Goal: Information Seeking & Learning: Learn about a topic

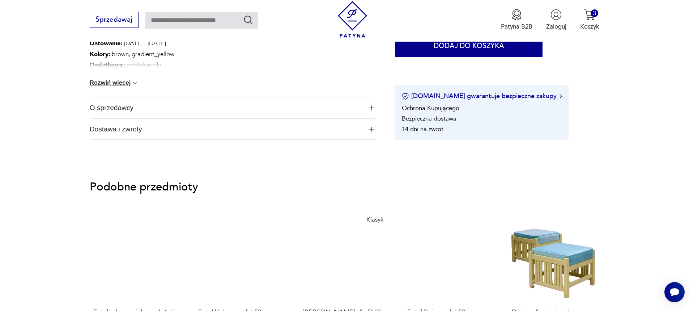
scroll to position [615, 0]
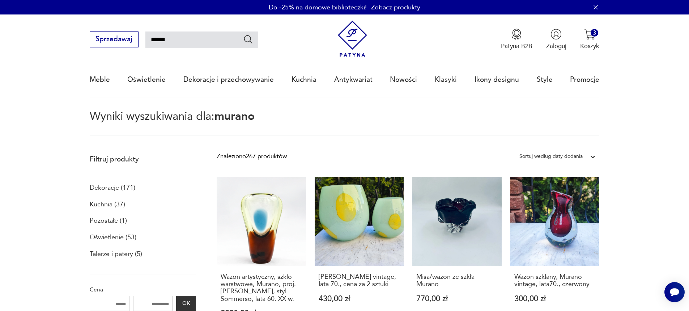
click at [252, 39] on icon "Szukaj" at bounding box center [248, 39] width 10 height 10
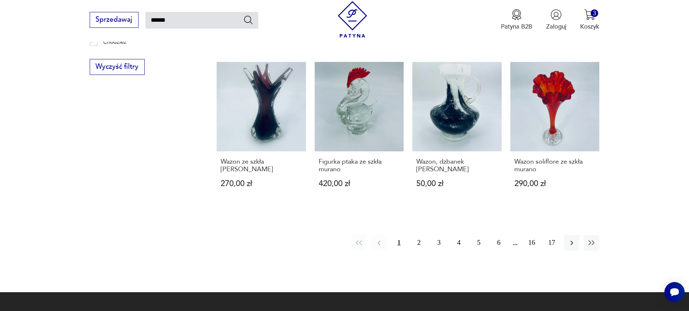
scroll to position [651, 0]
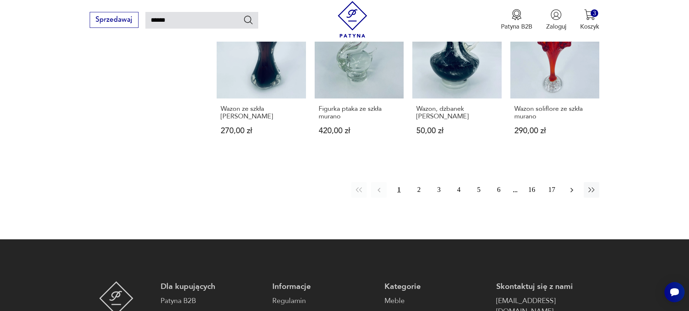
click at [574, 187] on icon "button" at bounding box center [572, 190] width 9 height 9
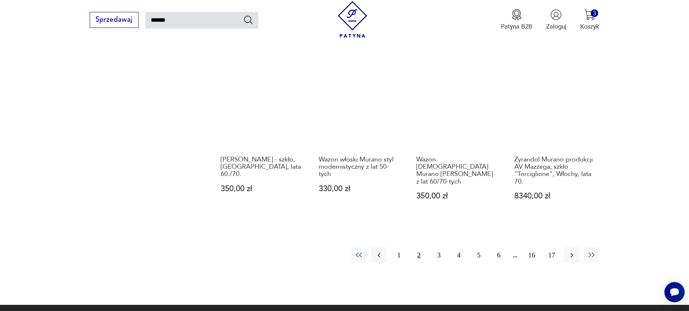
scroll to position [620, 0]
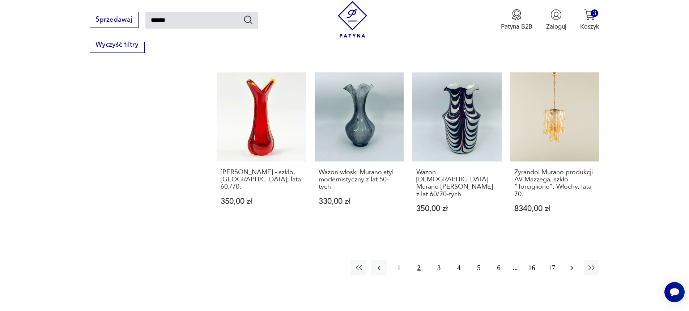
click at [572, 263] on icon "button" at bounding box center [572, 267] width 9 height 9
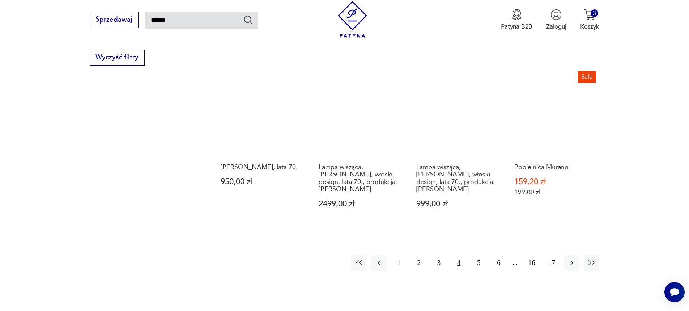
scroll to position [620, 0]
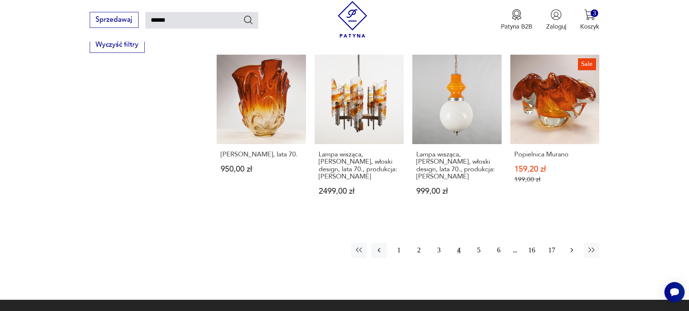
click at [570, 246] on icon "button" at bounding box center [572, 250] width 9 height 9
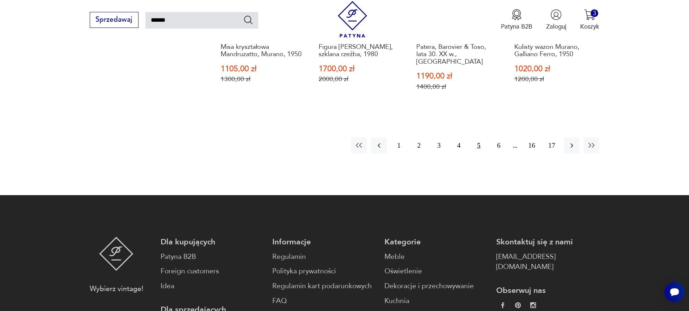
scroll to position [620, 0]
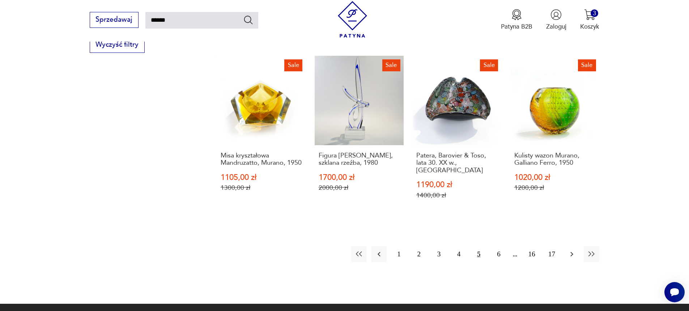
click at [571, 258] on icon "button" at bounding box center [572, 254] width 9 height 9
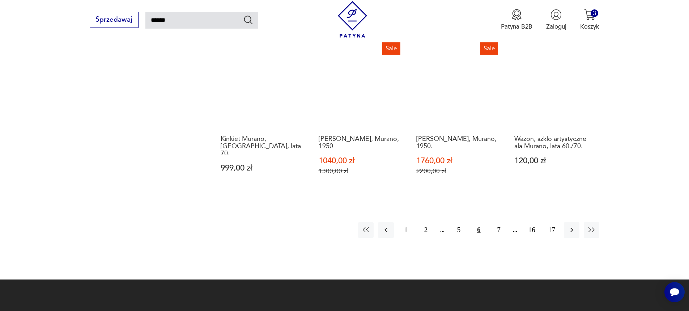
scroll to position [657, 0]
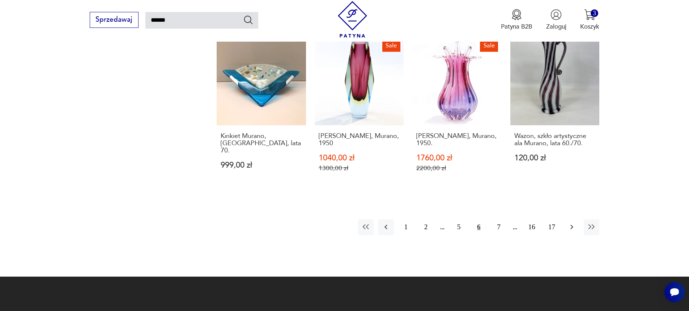
click at [571, 223] on icon "button" at bounding box center [572, 227] width 9 height 9
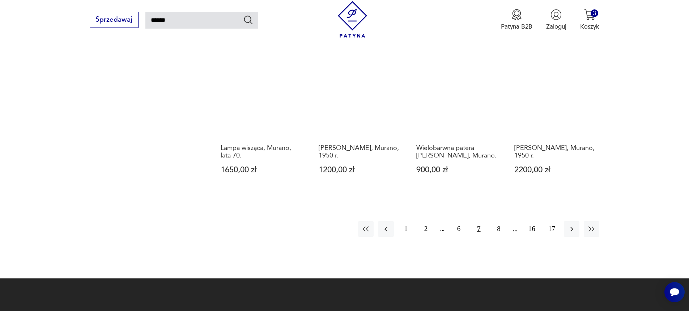
scroll to position [693, 0]
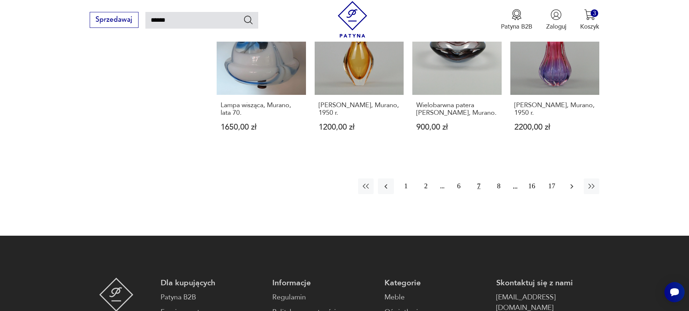
click at [573, 182] on icon "button" at bounding box center [572, 186] width 9 height 9
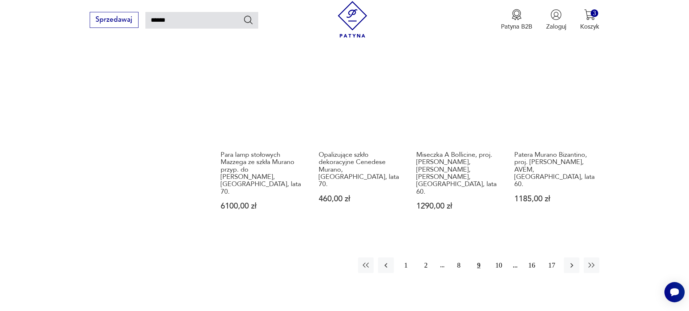
scroll to position [760, 0]
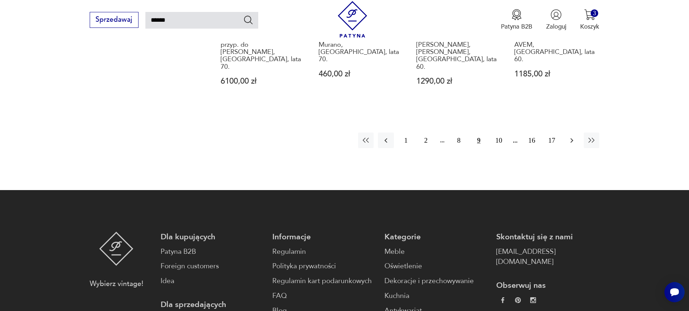
click at [575, 136] on icon "button" at bounding box center [572, 140] width 9 height 9
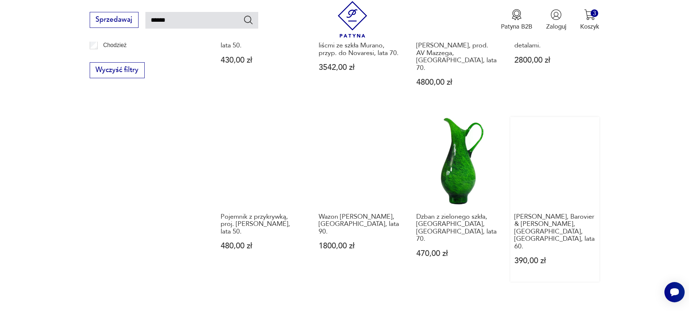
scroll to position [765, 0]
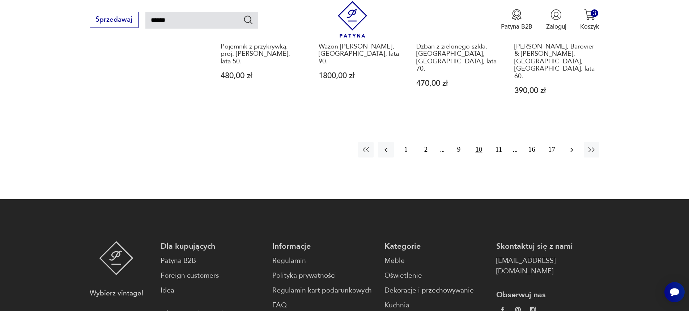
click at [570, 142] on button "button" at bounding box center [572, 150] width 16 height 16
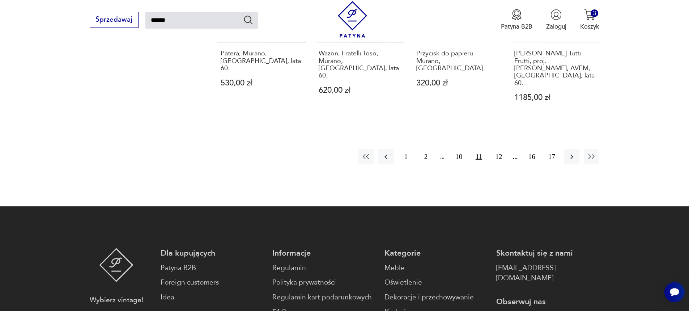
scroll to position [765, 0]
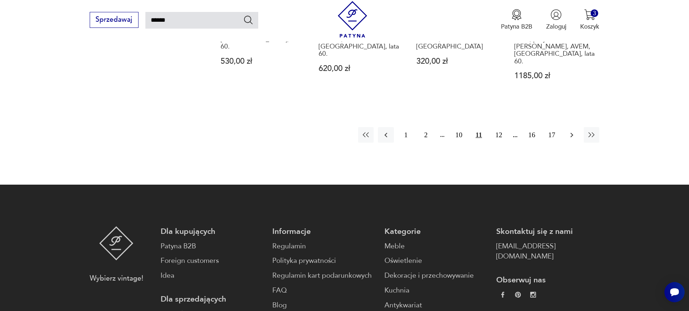
click at [571, 132] on icon "button" at bounding box center [572, 134] width 3 height 5
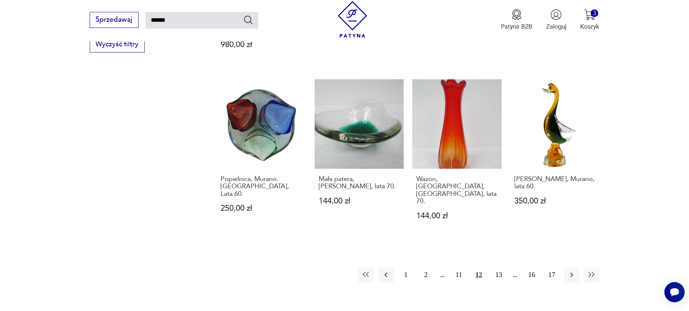
scroll to position [620, 0]
click at [572, 273] on icon "button" at bounding box center [572, 275] width 3 height 5
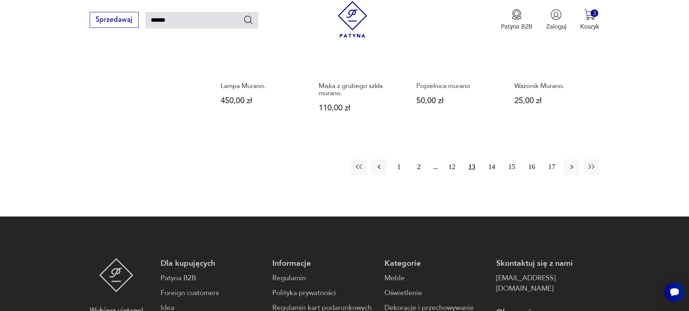
scroll to position [688, 0]
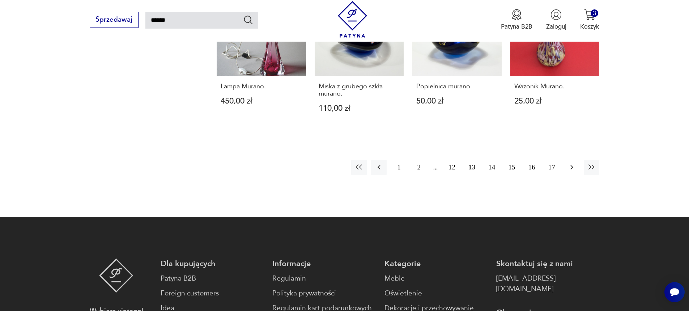
click at [574, 163] on icon "button" at bounding box center [572, 167] width 9 height 9
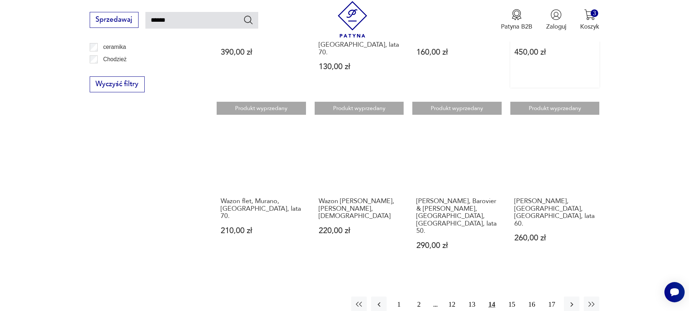
scroll to position [657, 0]
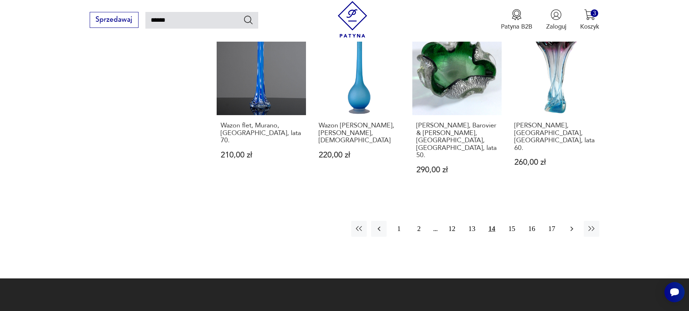
click at [572, 224] on icon "button" at bounding box center [572, 228] width 9 height 9
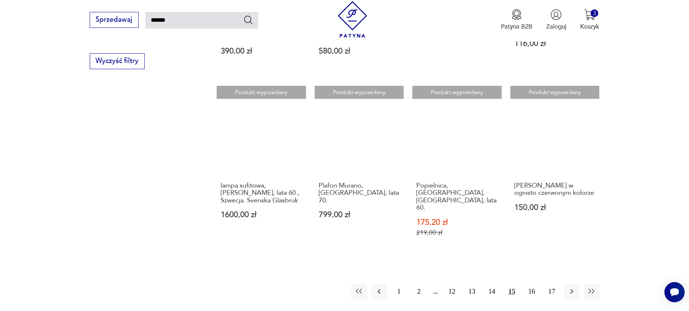
scroll to position [620, 0]
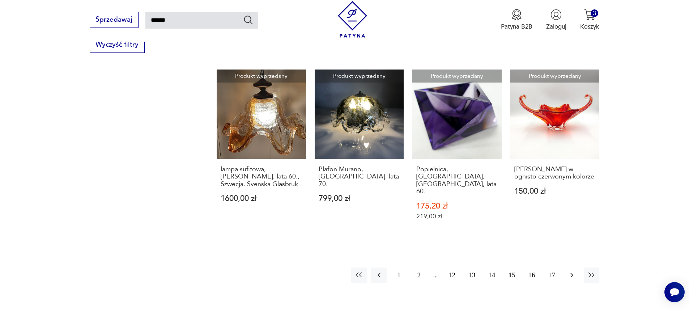
click at [573, 271] on icon "button" at bounding box center [572, 275] width 9 height 9
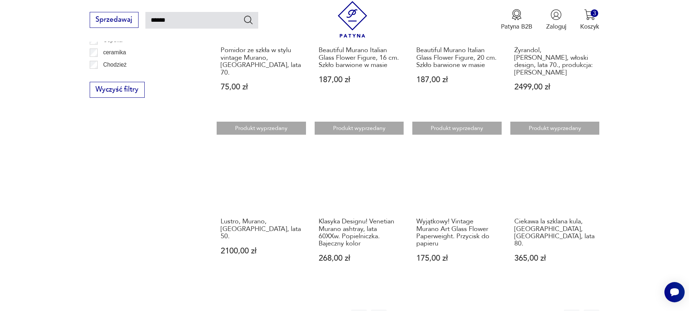
scroll to position [620, 0]
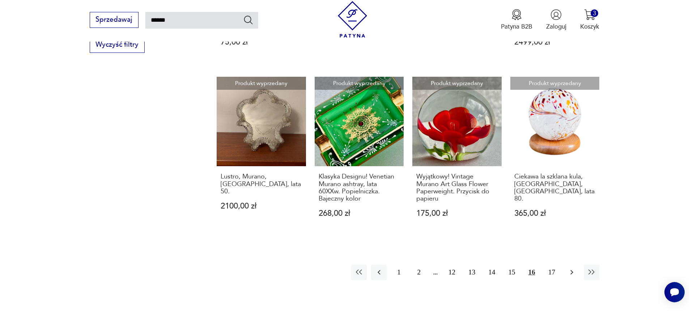
click at [573, 270] on icon "button" at bounding box center [572, 272] width 3 height 5
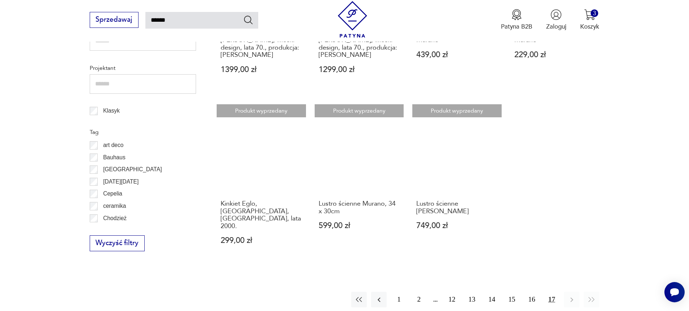
scroll to position [440, 0]
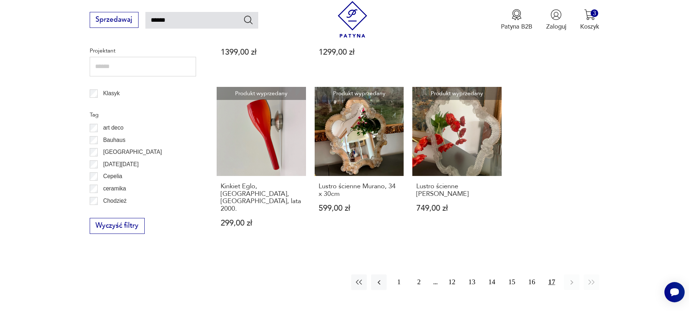
click at [436, 274] on div "1 2 12 13 14 15 16 17" at bounding box center [475, 282] width 248 height 16
click at [422, 274] on button "2" at bounding box center [419, 282] width 16 height 16
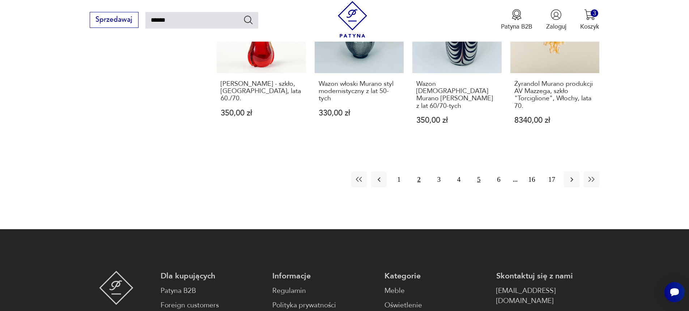
scroll to position [693, 0]
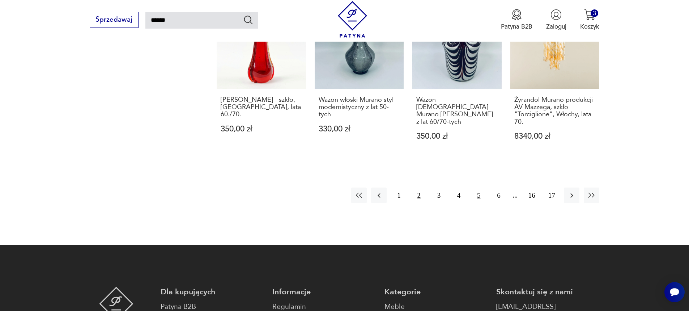
click at [478, 187] on button "5" at bounding box center [479, 195] width 16 height 16
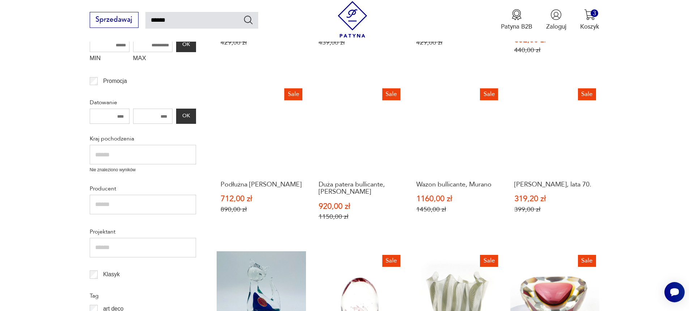
scroll to position [223, 0]
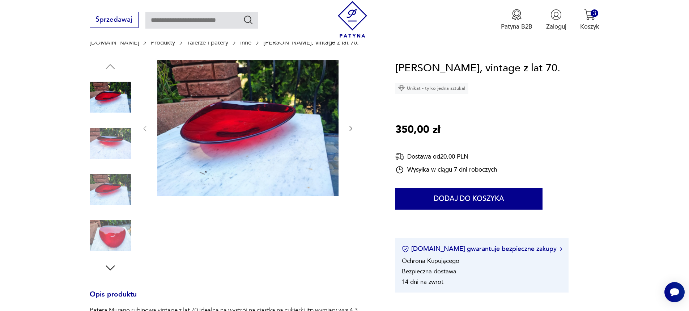
scroll to position [72, 0]
click at [110, 142] on img at bounding box center [110, 142] width 41 height 41
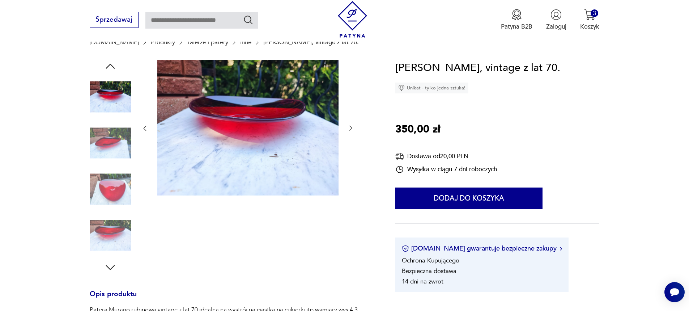
click at [109, 156] on img at bounding box center [110, 142] width 41 height 41
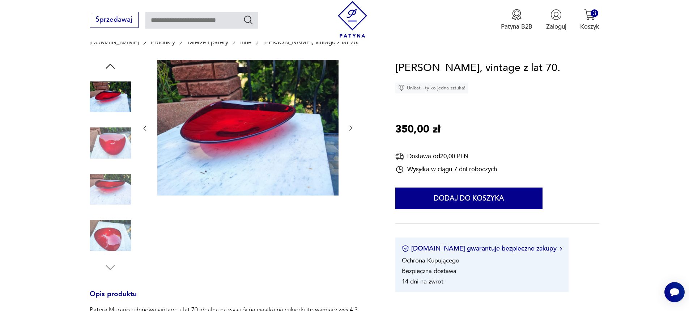
click at [114, 179] on img at bounding box center [110, 189] width 41 height 41
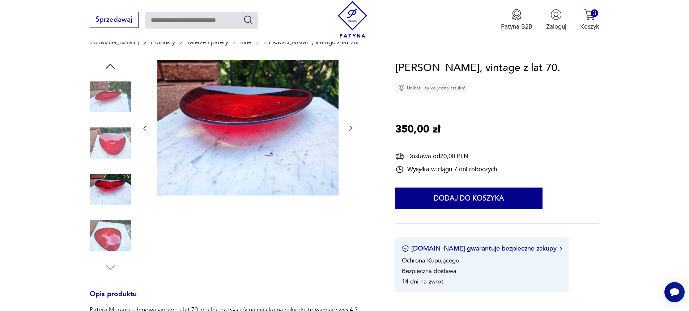
click at [112, 208] on img at bounding box center [110, 189] width 41 height 41
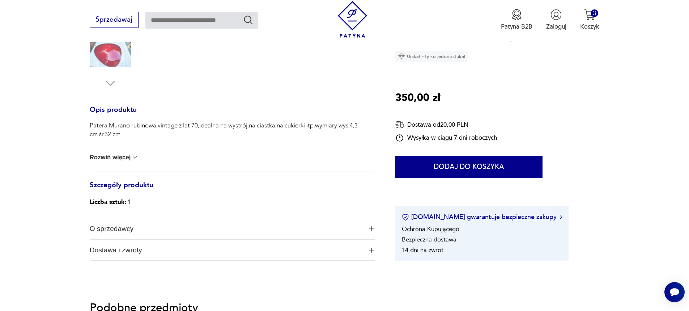
scroll to position [253, 0]
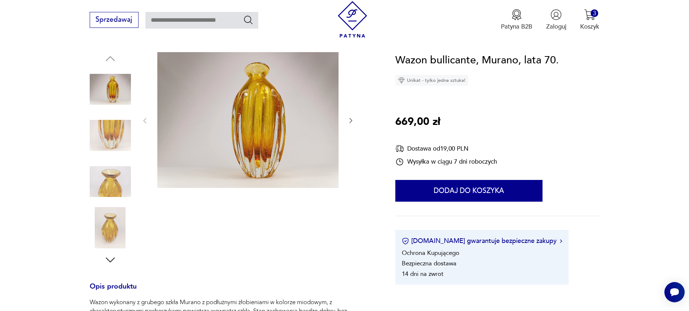
scroll to position [72, 0]
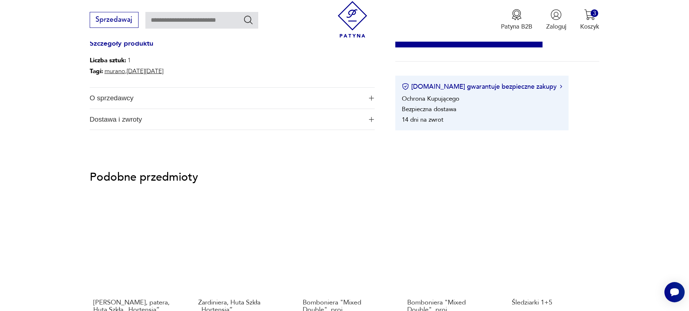
scroll to position [434, 0]
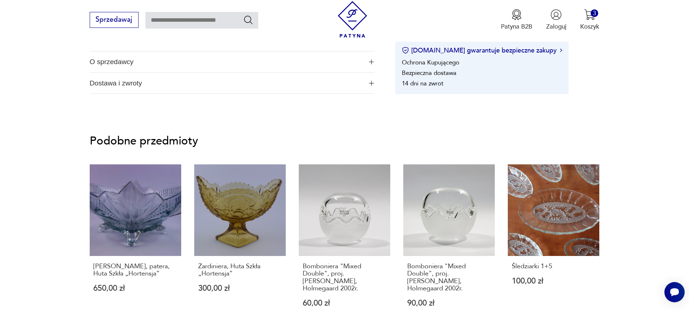
click at [367, 61] on button "O sprzedawcy" at bounding box center [232, 61] width 285 height 21
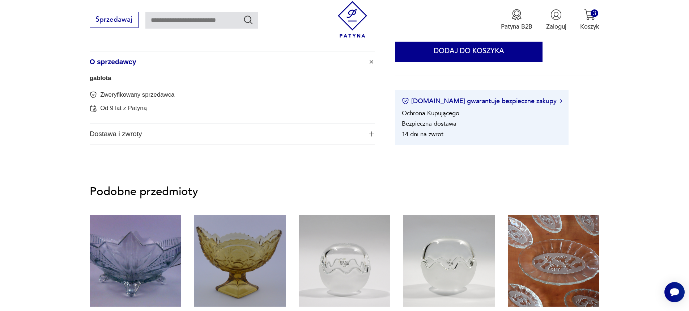
click at [102, 79] on link "gablota" at bounding box center [101, 78] width 22 height 7
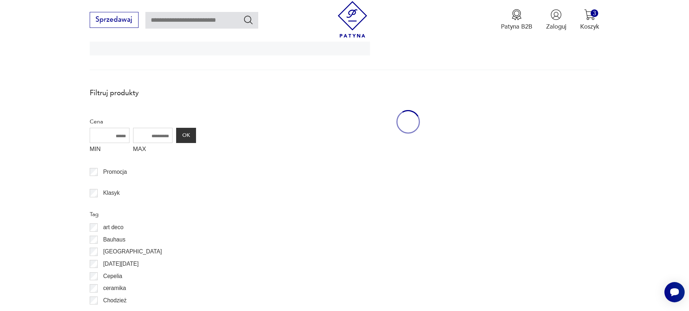
scroll to position [194, 0]
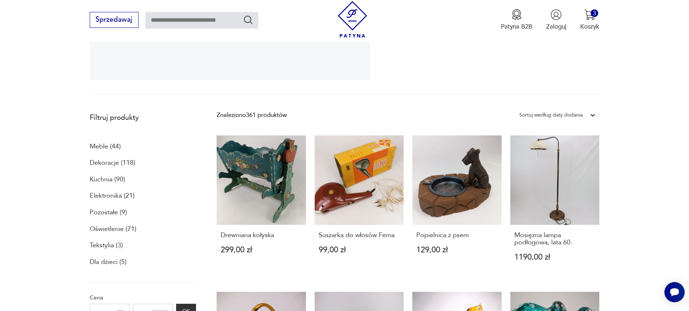
click at [196, 19] on input "text" at bounding box center [201, 20] width 113 height 17
type input "******"
click at [245, 21] on icon "Szukaj" at bounding box center [248, 20] width 8 height 8
type input "******"
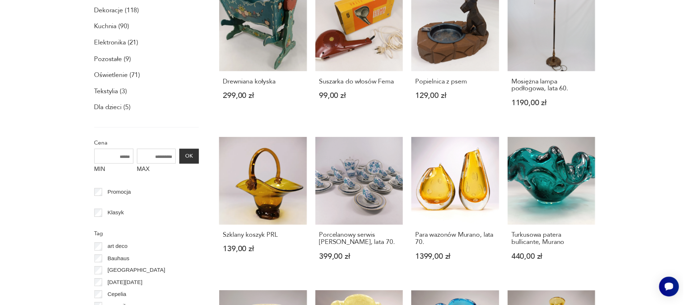
scroll to position [42, 0]
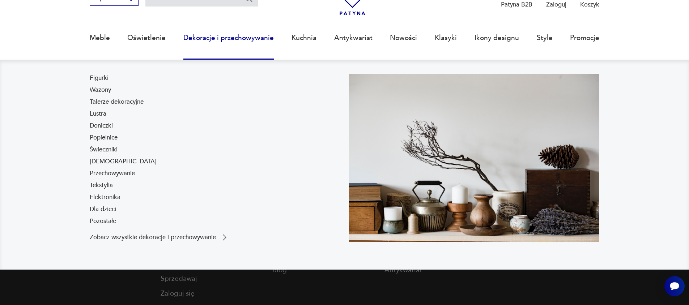
type input "******"
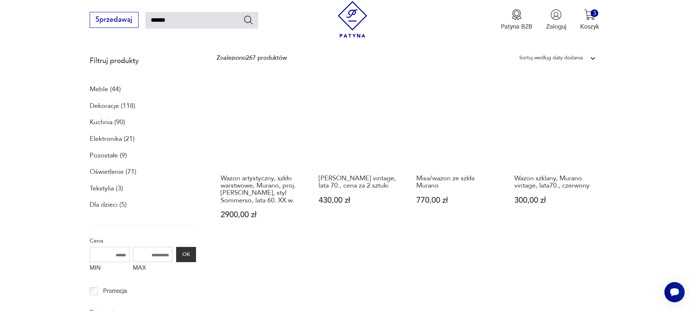
scroll to position [29, 0]
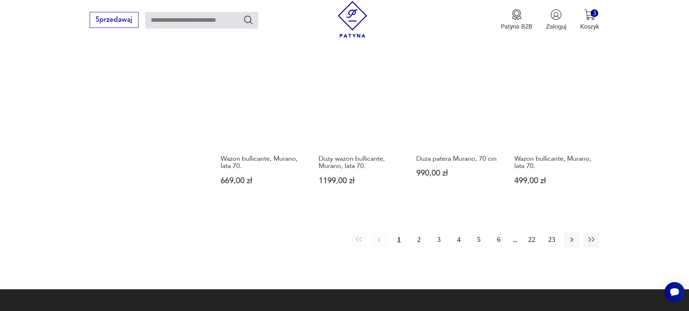
scroll to position [729, 0]
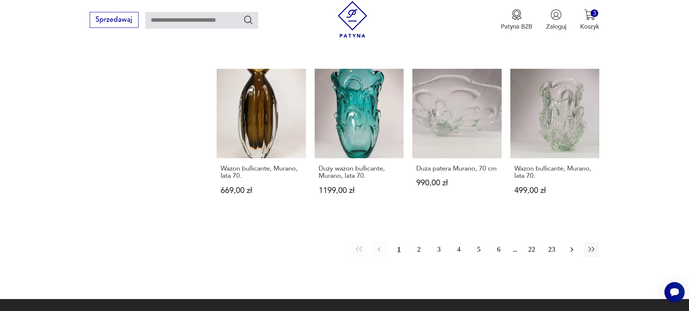
click at [573, 251] on icon "button" at bounding box center [572, 249] width 9 height 9
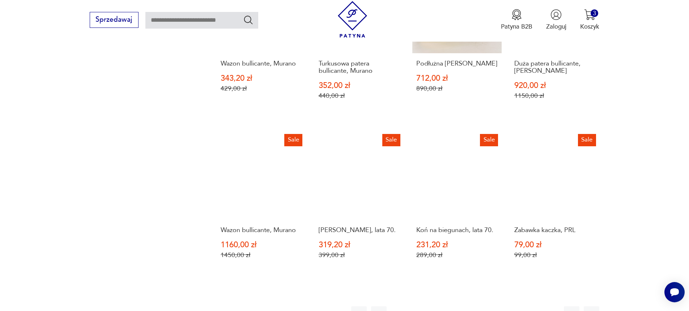
scroll to position [736, 0]
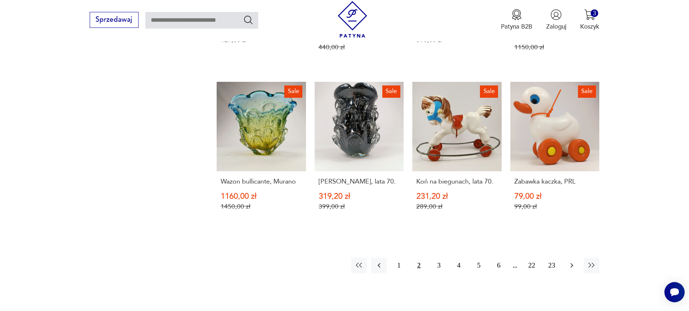
click at [574, 264] on icon "button" at bounding box center [572, 265] width 9 height 9
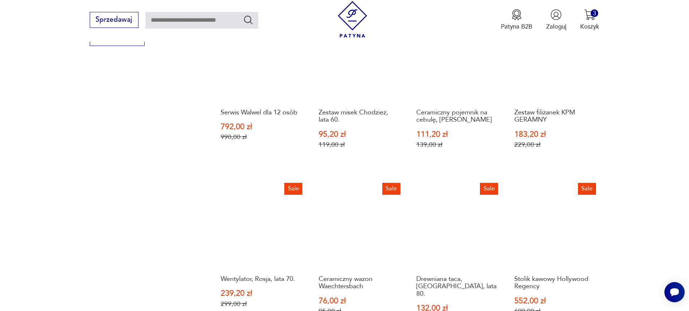
scroll to position [772, 0]
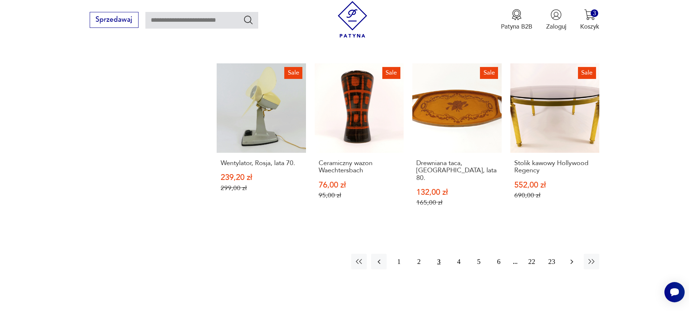
click at [565, 256] on button "button" at bounding box center [572, 262] width 16 height 16
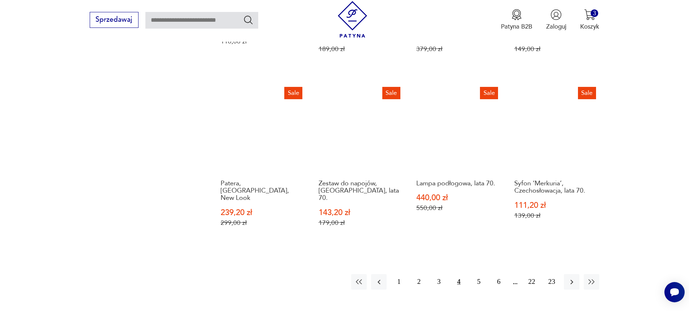
scroll to position [772, 0]
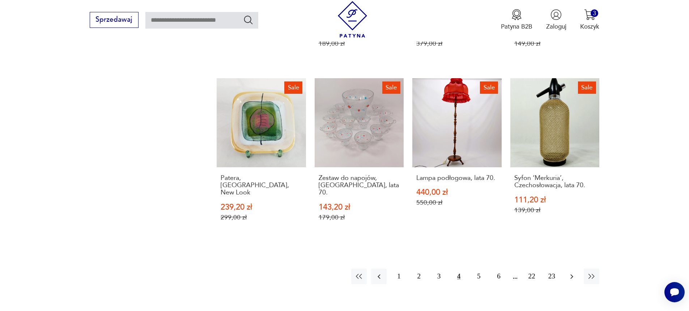
click at [574, 272] on icon "button" at bounding box center [572, 276] width 9 height 9
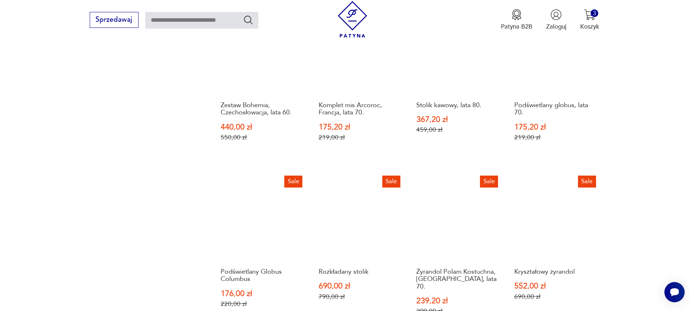
scroll to position [881, 0]
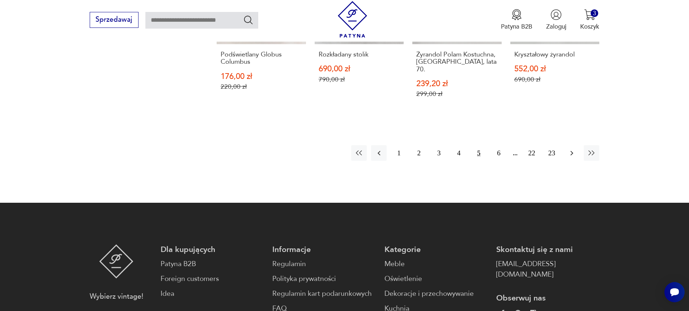
click at [571, 149] on icon "button" at bounding box center [572, 153] width 9 height 9
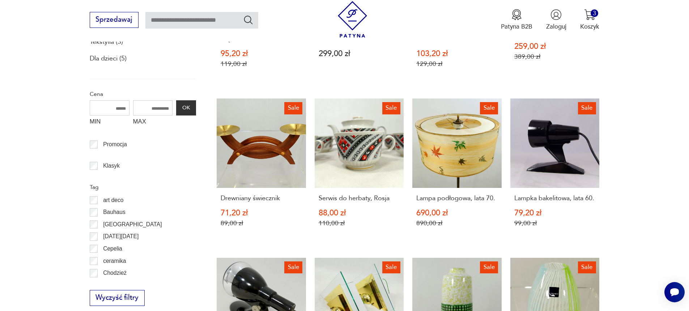
scroll to position [398, 0]
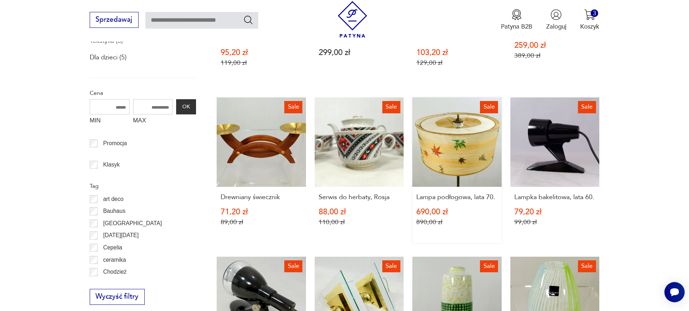
click at [464, 157] on link "Sale Lampa podłogowa, lata 70. 690,00 zł 890,00 zł" at bounding box center [456, 169] width 89 height 145
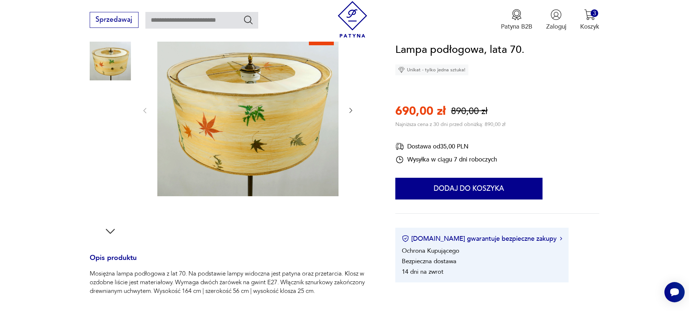
scroll to position [72, 0]
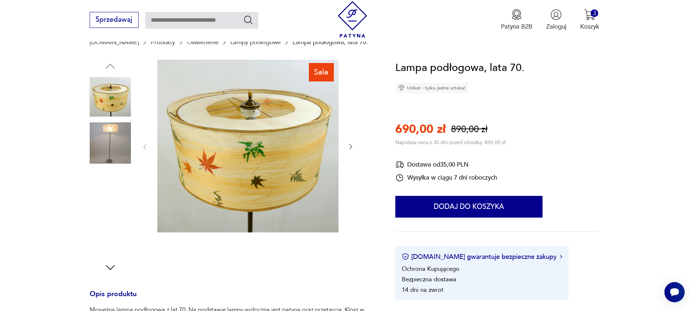
click at [107, 179] on img at bounding box center [110, 189] width 41 height 41
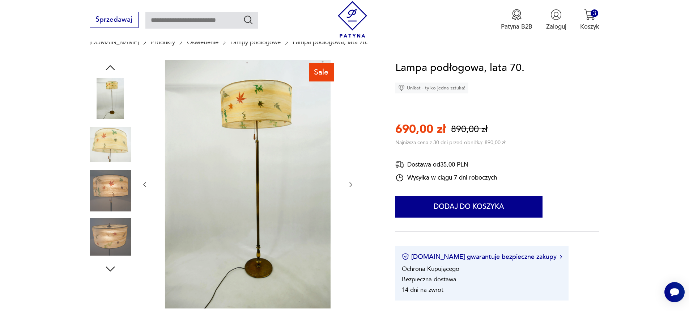
click at [349, 187] on icon "button" at bounding box center [350, 184] width 7 height 7
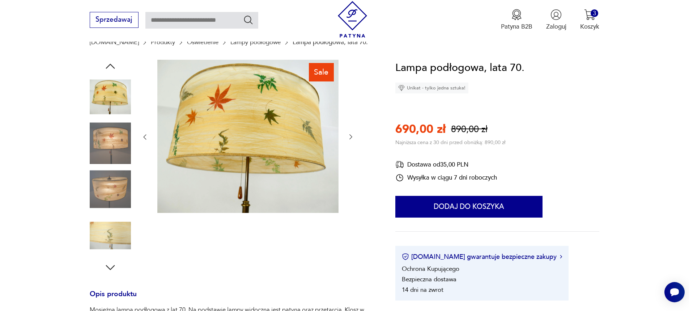
click at [349, 187] on div at bounding box center [247, 137] width 213 height 155
click at [351, 137] on icon "button" at bounding box center [350, 136] width 7 height 7
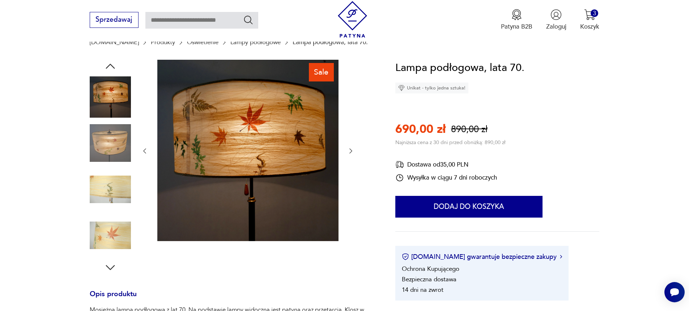
click at [351, 137] on div at bounding box center [247, 151] width 213 height 183
click at [143, 147] on icon "button" at bounding box center [144, 150] width 7 height 7
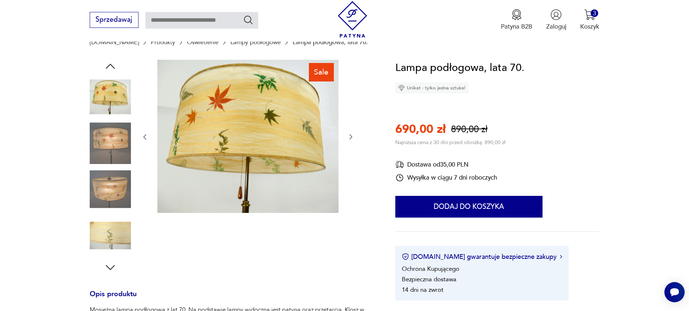
click at [143, 147] on div at bounding box center [247, 137] width 213 height 155
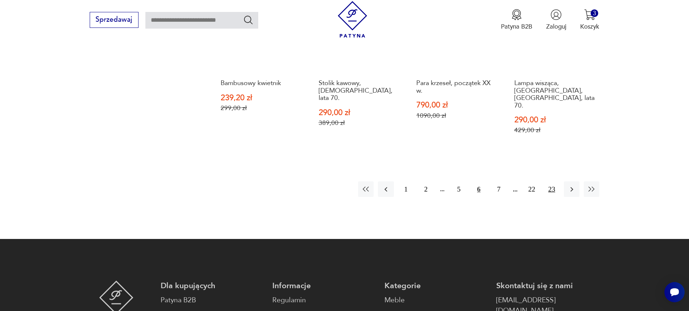
scroll to position [832, 0]
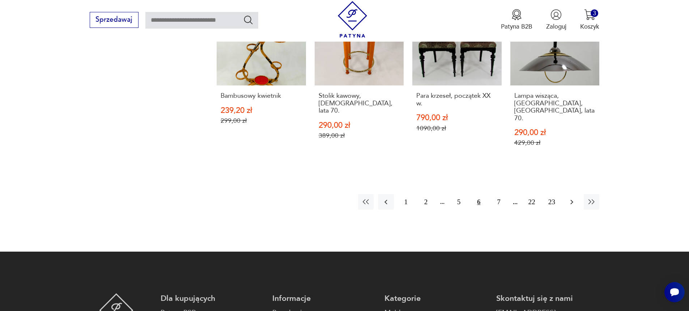
click at [569, 194] on button "button" at bounding box center [572, 202] width 16 height 16
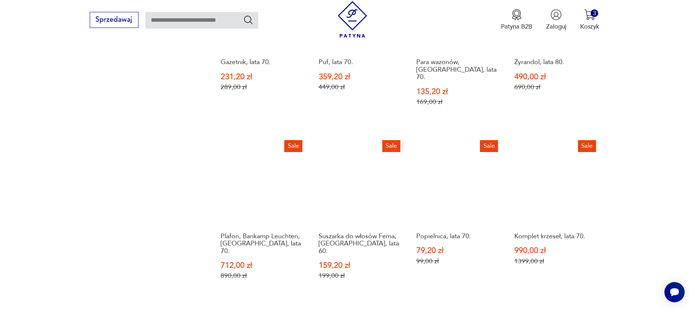
scroll to position [809, 0]
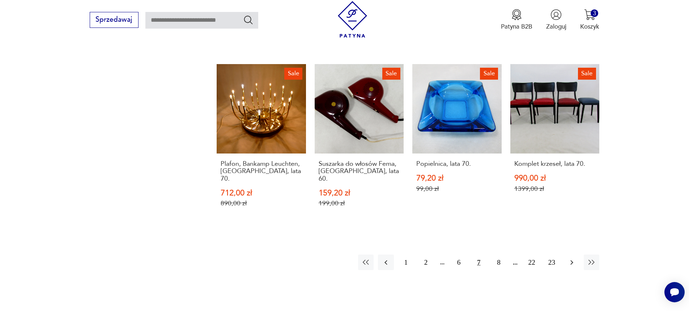
click at [569, 258] on icon "button" at bounding box center [572, 262] width 9 height 9
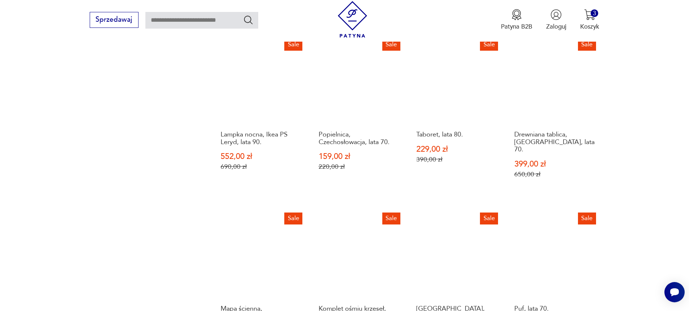
scroll to position [772, 0]
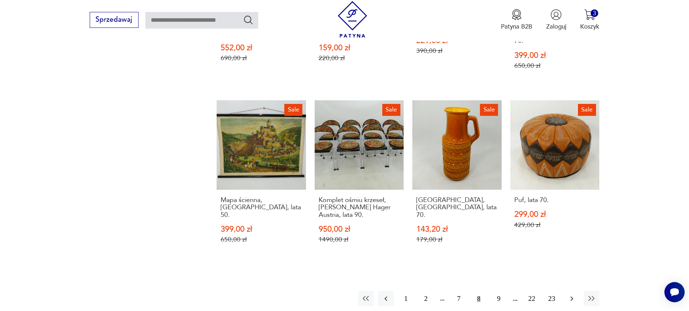
click at [571, 294] on icon "button" at bounding box center [572, 298] width 9 height 9
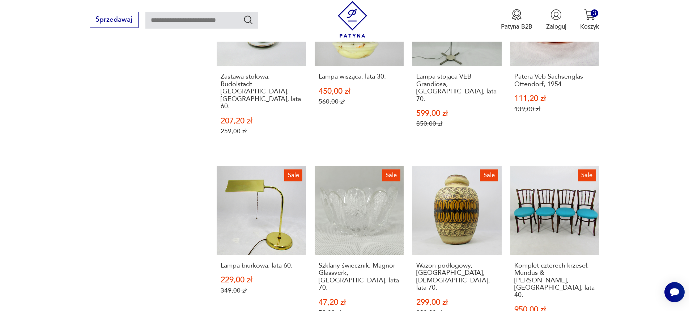
scroll to position [809, 0]
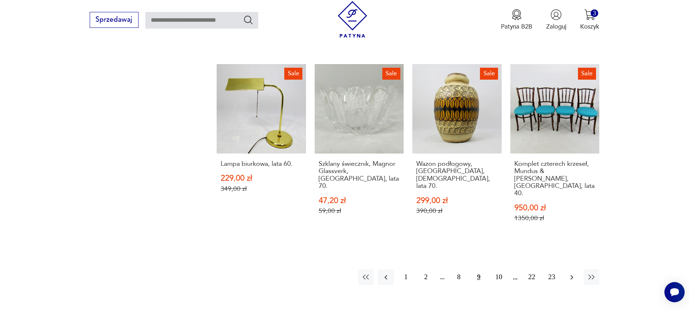
click at [571, 273] on icon "button" at bounding box center [572, 277] width 9 height 9
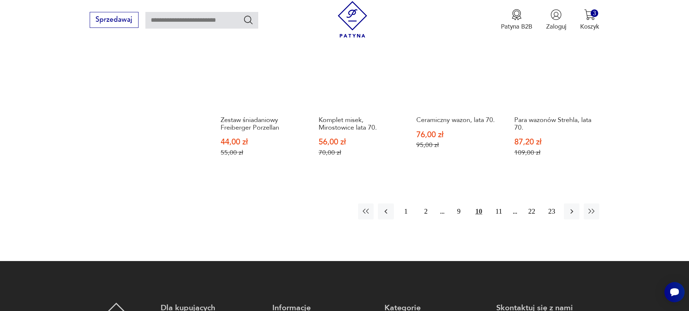
scroll to position [772, 0]
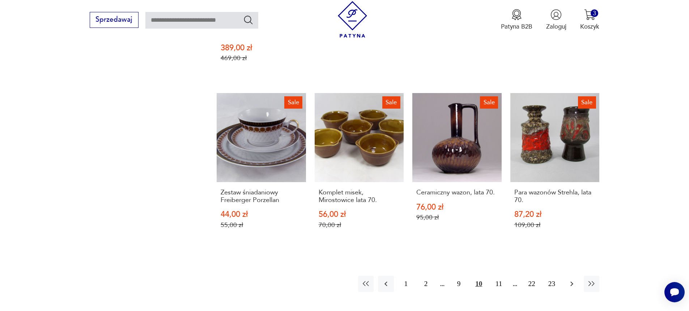
click at [574, 279] on icon "button" at bounding box center [572, 283] width 9 height 9
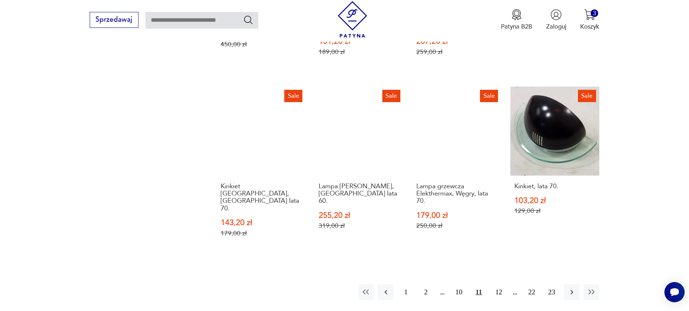
scroll to position [772, 0]
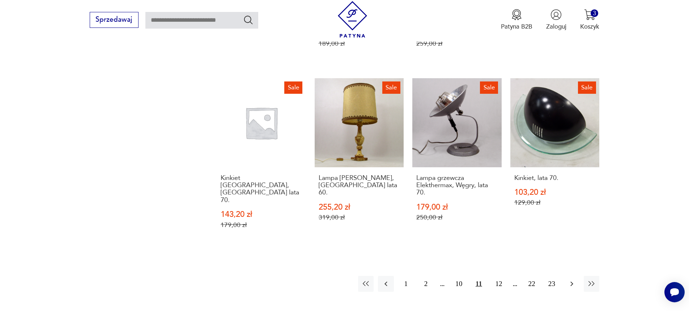
click at [571, 279] on icon "button" at bounding box center [572, 283] width 9 height 9
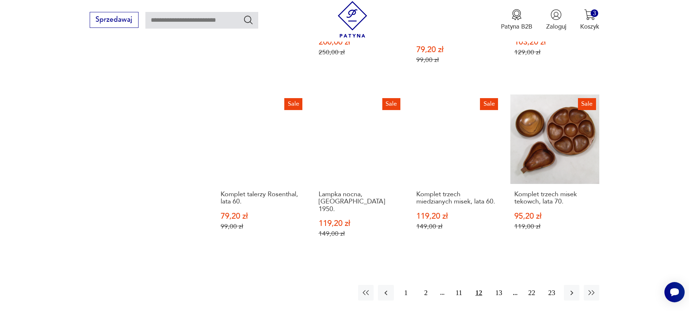
scroll to position [809, 0]
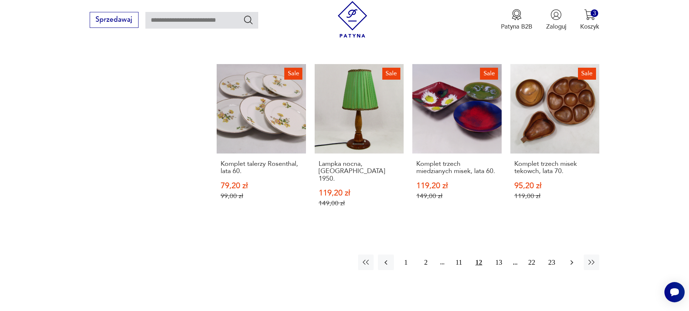
click at [572, 260] on icon "button" at bounding box center [572, 262] width 3 height 5
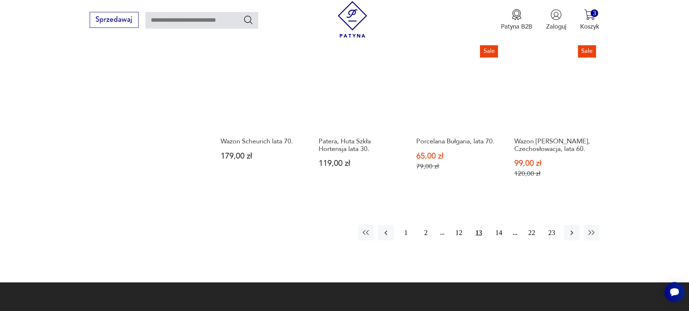
scroll to position [809, 0]
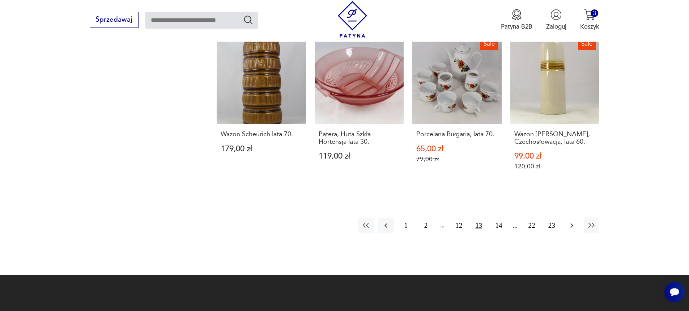
click at [575, 224] on icon "button" at bounding box center [572, 225] width 9 height 9
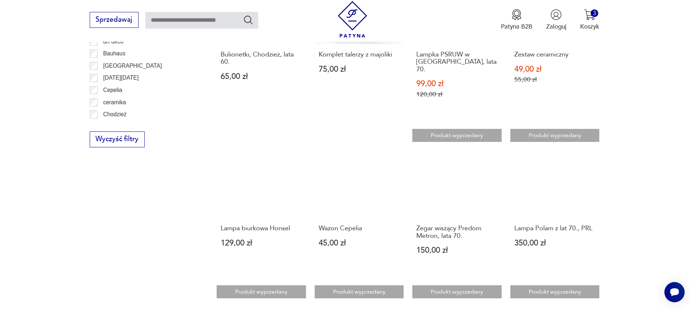
scroll to position [519, 0]
